Goal: Information Seeking & Learning: Learn about a topic

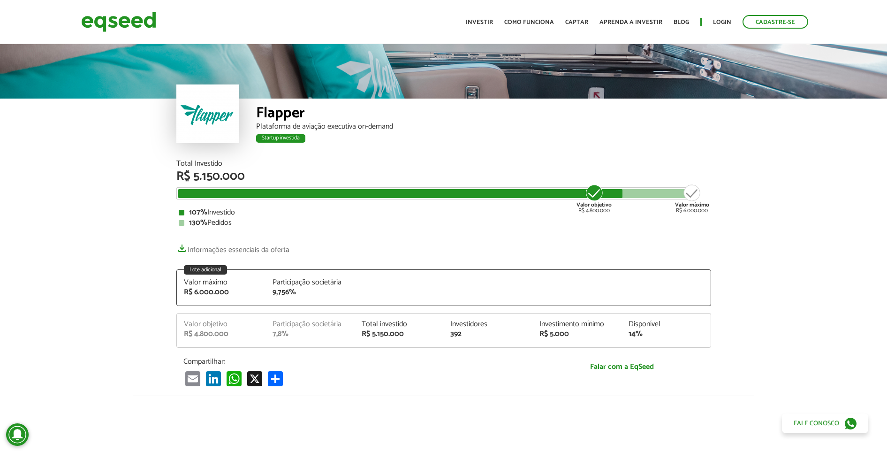
click at [14, 244] on article "Flapper Plataforma de aviação executiva on-demand Startup investida Startup inv…" at bounding box center [443, 378] width 887 height 673
drag, startPoint x: 408, startPoint y: 129, endPoint x: 249, endPoint y: 125, distance: 160.0
click at [249, 125] on div "Flapper Plataforma de aviação executiva on-demand Startup investida" at bounding box center [443, 128] width 535 height 61
copy div "Plataforma de aviação executiva on-demand"
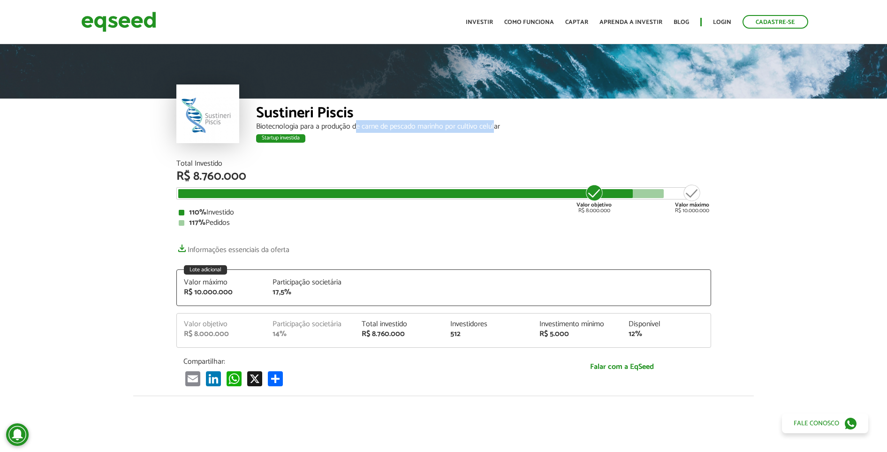
drag, startPoint x: 494, startPoint y: 127, endPoint x: 355, endPoint y: 127, distance: 138.8
click at [355, 127] on div "Biotecnologia para a produção de carne de pescado marinho por cultivo celular" at bounding box center [483, 127] width 455 height 8
drag, startPoint x: 355, startPoint y: 127, endPoint x: 448, endPoint y: 130, distance: 92.4
click at [448, 130] on div "Biotecnologia para a produção de carne de pescado marinho por cultivo celular" at bounding box center [483, 127] width 455 height 8
click at [512, 128] on div "Biotecnologia para a produção de carne de pescado marinho por cultivo celular" at bounding box center [483, 127] width 455 height 8
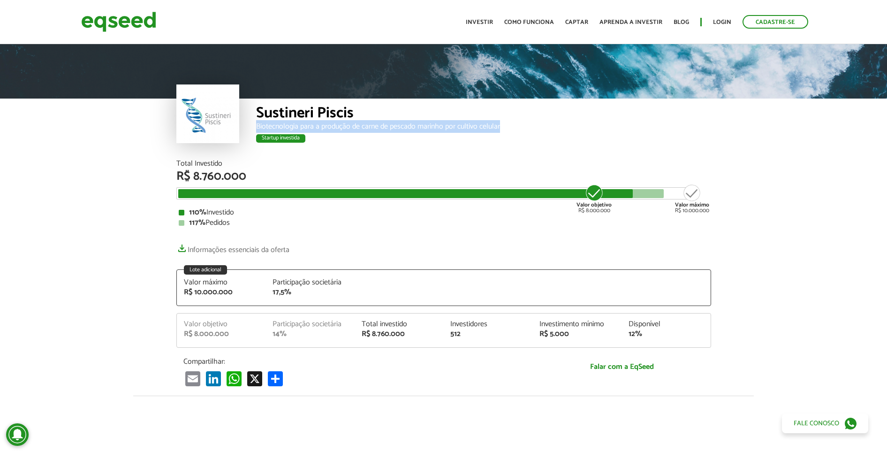
drag, startPoint x: 512, startPoint y: 128, endPoint x: 271, endPoint y: 126, distance: 241.5
click at [271, 126] on div "Biotecnologia para a produção de carne de pescado marinho por cultivo celular" at bounding box center [483, 127] width 455 height 8
copy div "Biotecnologia para a produção de carne de pescado marinho por cultivo celular"
